Goal: Information Seeking & Learning: Learn about a topic

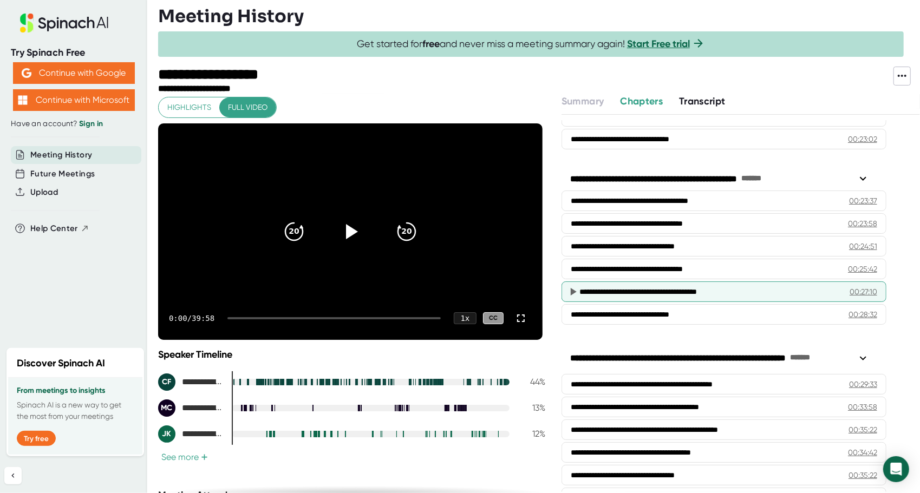
scroll to position [508, 0]
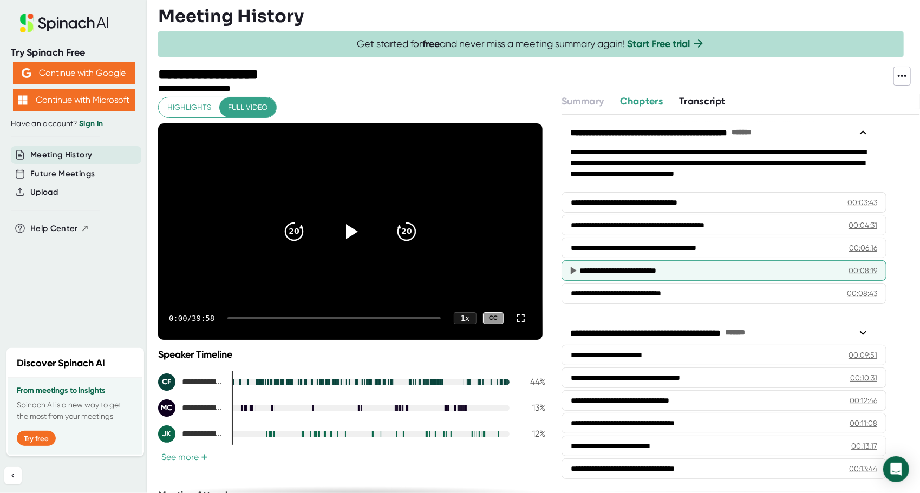
scroll to position [3, 0]
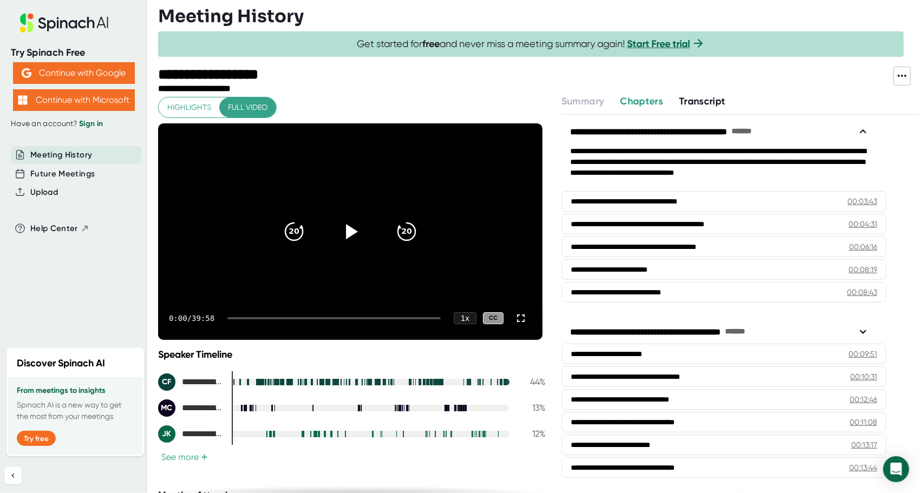
click at [705, 101] on span "Transcript" at bounding box center [702, 101] width 47 height 12
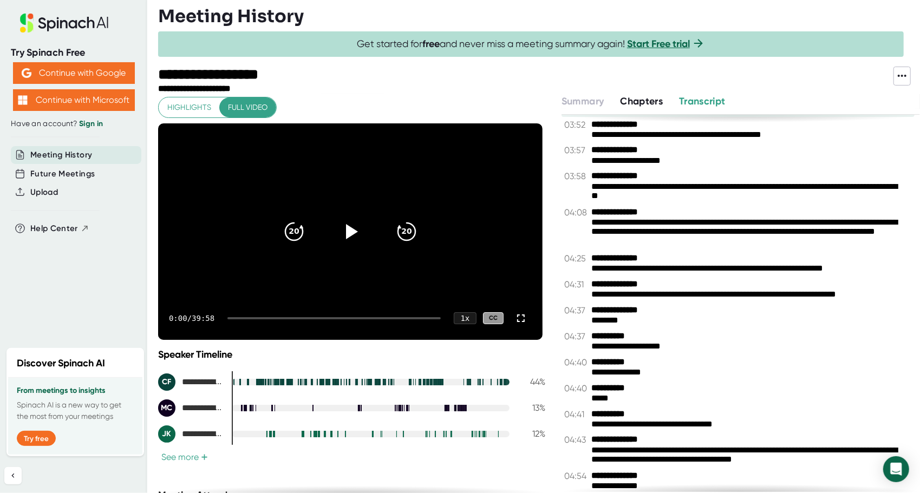
scroll to position [1596, 0]
click at [693, 97] on span "Transcript" at bounding box center [702, 101] width 47 height 12
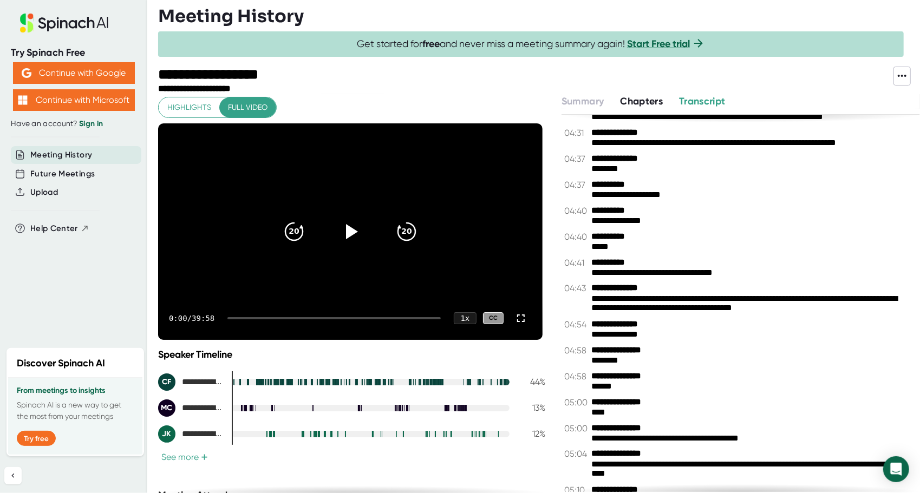
scroll to position [1753, 0]
